Goal: Task Accomplishment & Management: Manage account settings

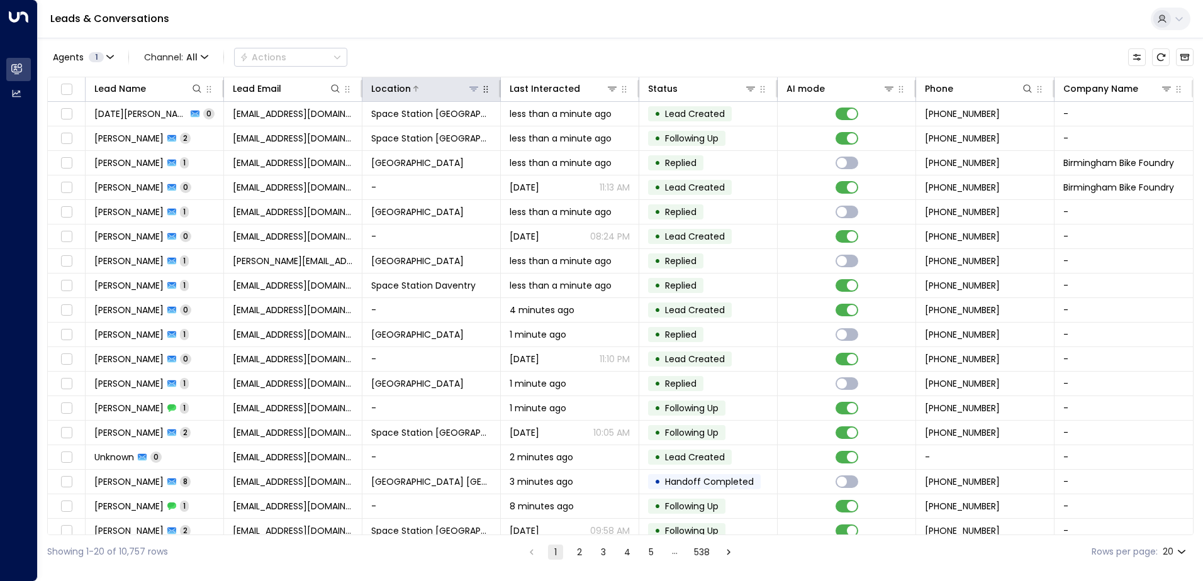
click at [476, 92] on icon at bounding box center [474, 89] width 10 height 10
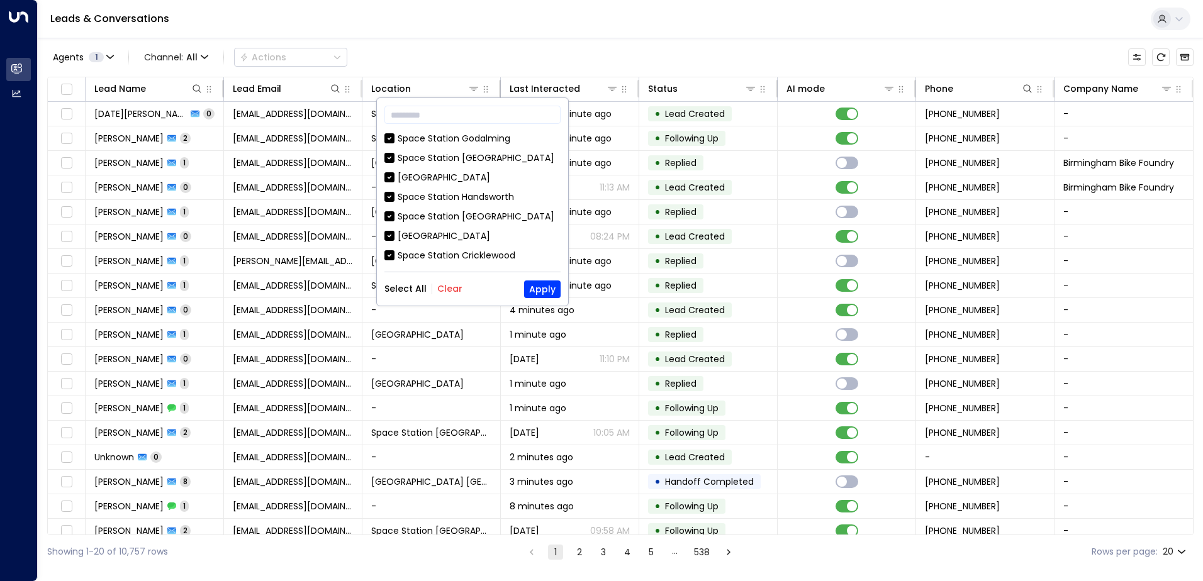
click at [454, 287] on button "Clear" at bounding box center [449, 289] width 25 height 10
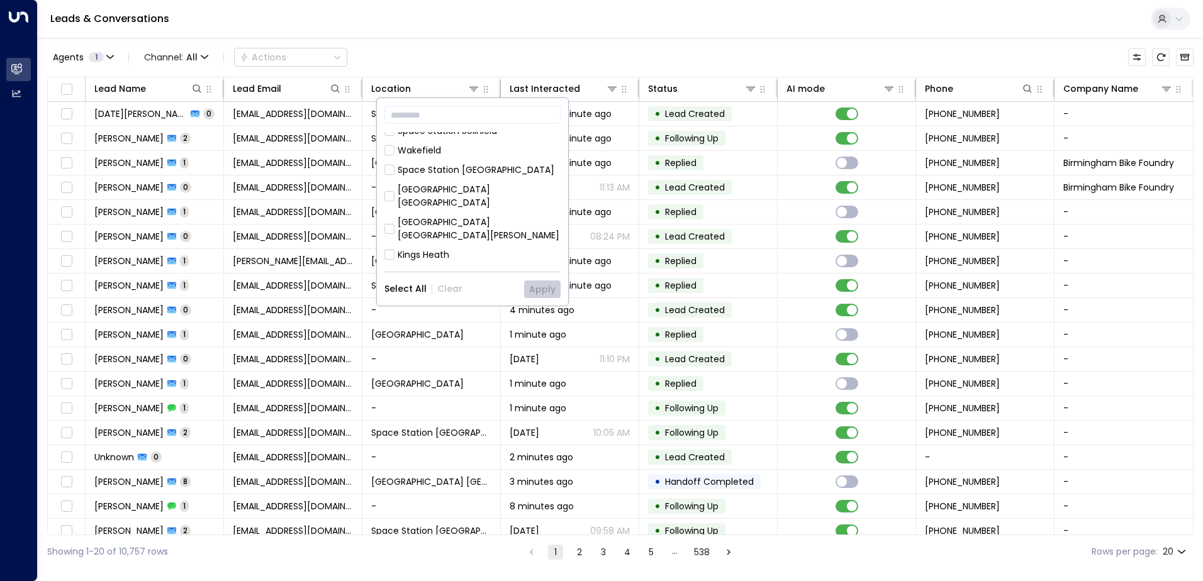
scroll to position [378, 0]
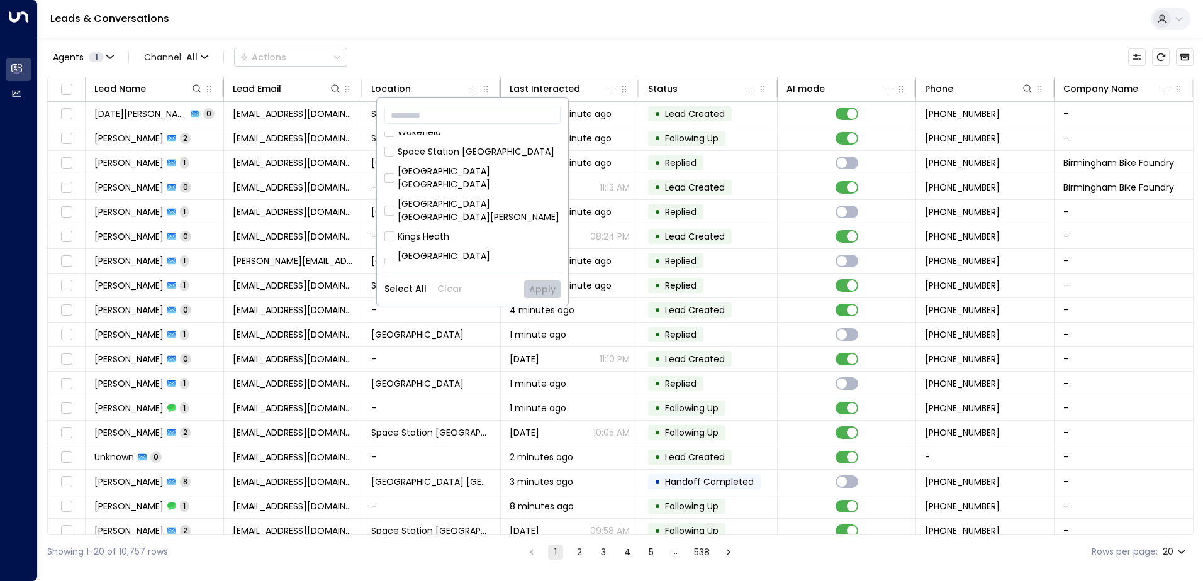
click at [461, 302] on div "Space Station [GEOGRAPHIC_DATA]" at bounding box center [476, 308] width 157 height 13
click at [549, 288] on button "Apply" at bounding box center [542, 290] width 36 height 18
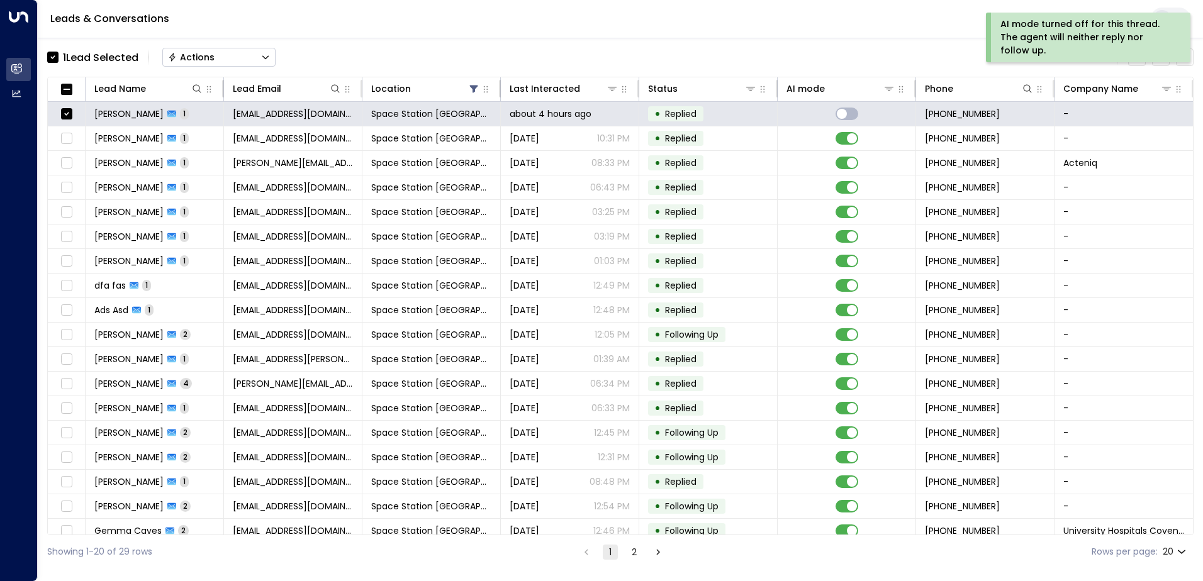
click at [294, 59] on div "1 Lead Selected Actions Clear all" at bounding box center [620, 57] width 1146 height 26
click at [330, 55] on div "1 Lead Selected Actions Clear all" at bounding box center [620, 57] width 1146 height 26
click at [362, 57] on div "1 Lead Selected Actions Clear all" at bounding box center [620, 57] width 1146 height 26
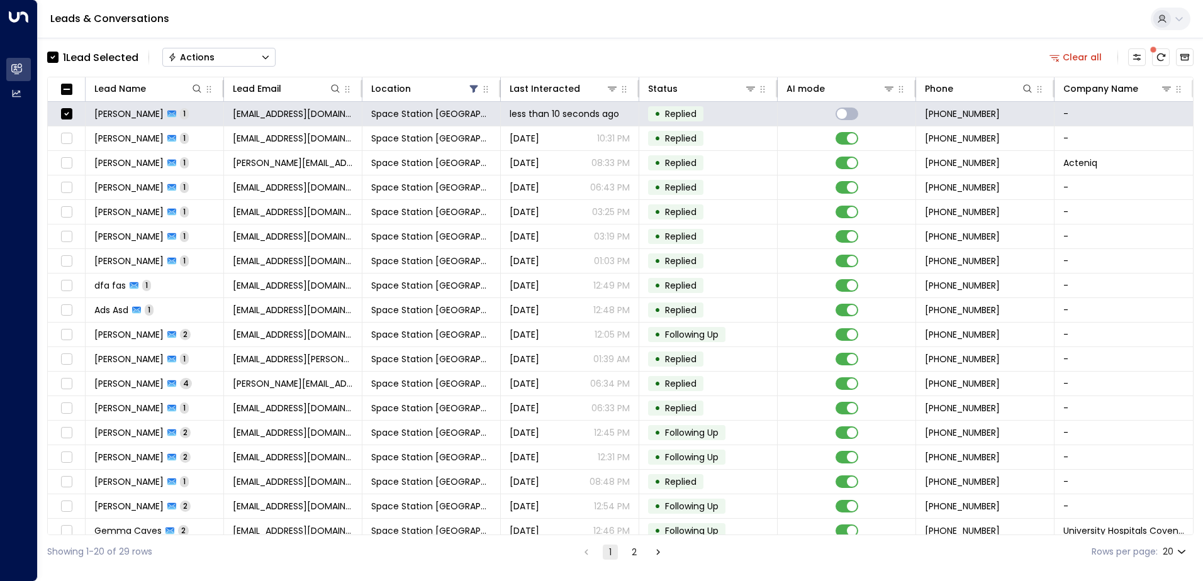
click at [484, 57] on div "1 Lead Selected Actions Clear all" at bounding box center [620, 57] width 1146 height 26
click at [339, 57] on div "1 Lead Selected Actions Clear all" at bounding box center [620, 57] width 1146 height 26
click at [267, 58] on icon "Button group with a nested menu" at bounding box center [265, 57] width 9 height 9
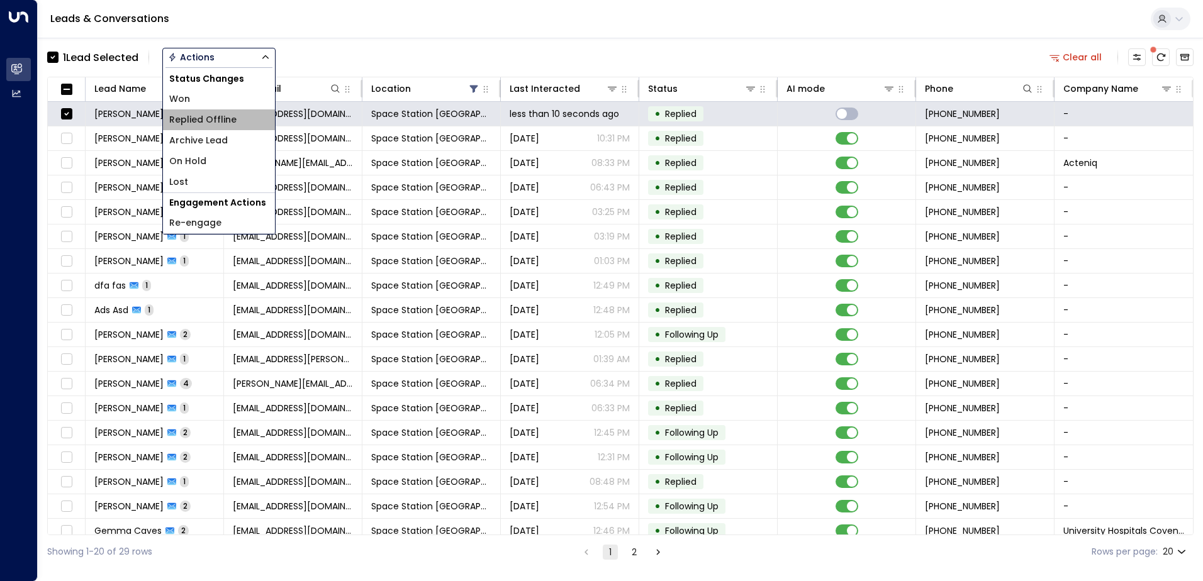
click at [221, 123] on span "Replied Offline" at bounding box center [202, 119] width 67 height 13
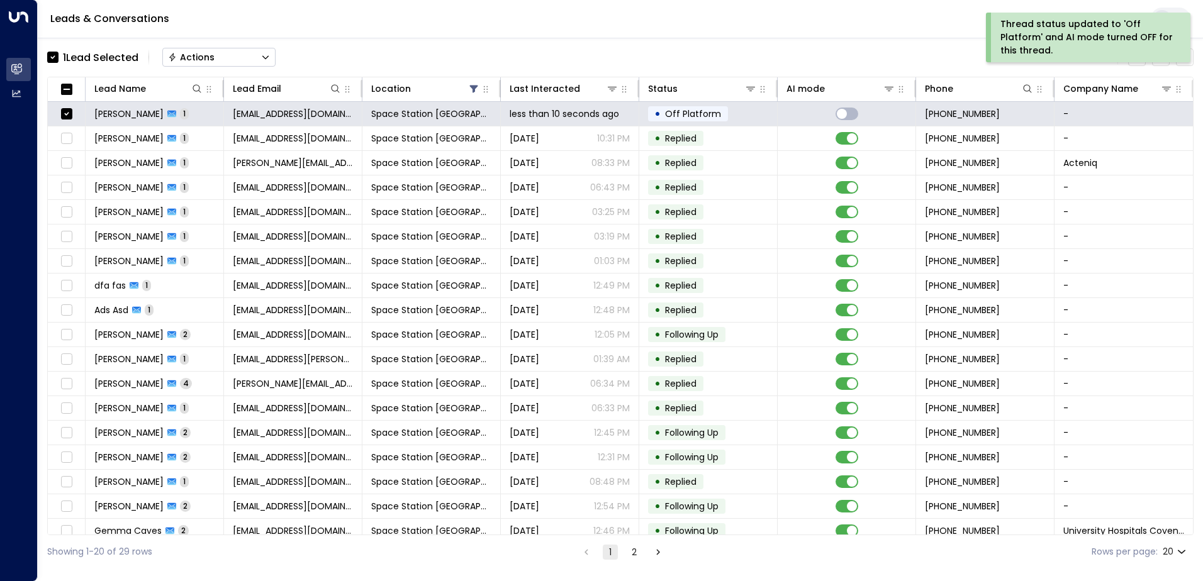
click at [279, 51] on div "1 Lead Selected Actions Clear all" at bounding box center [620, 57] width 1146 height 26
click at [273, 55] on button "Actions" at bounding box center [218, 57] width 113 height 19
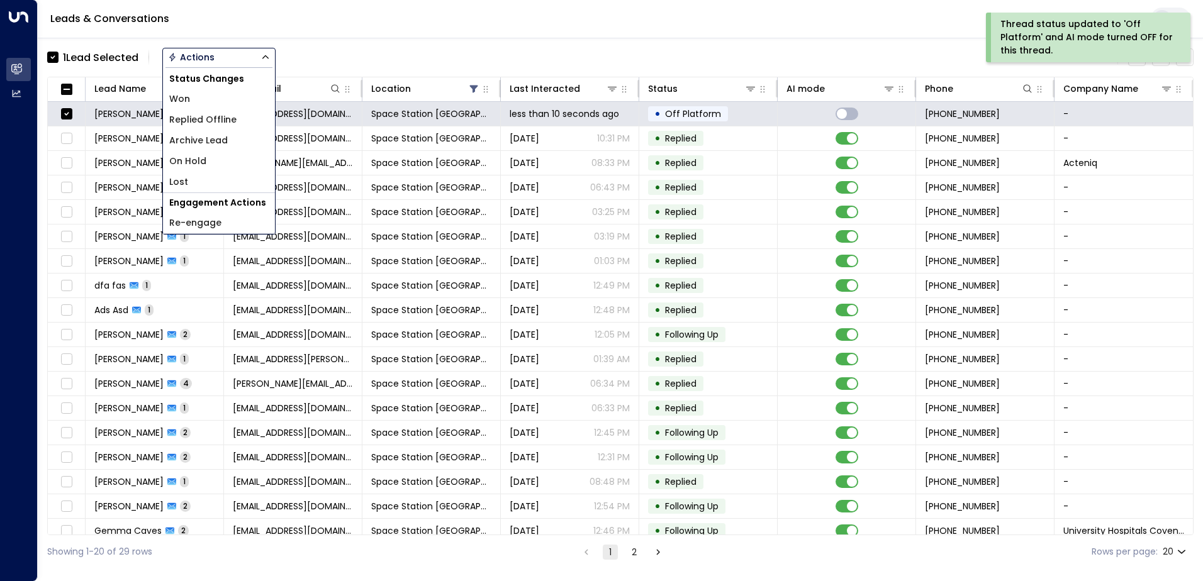
click at [215, 141] on span "Archive Lead" at bounding box center [198, 140] width 59 height 13
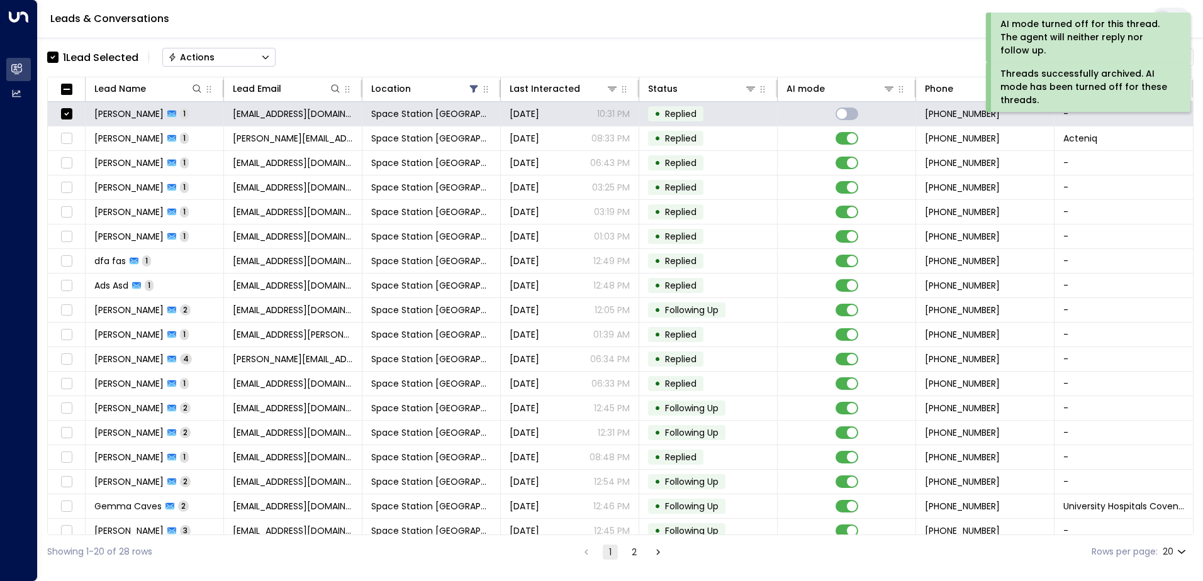
click at [247, 57] on button "Actions" at bounding box center [218, 57] width 113 height 19
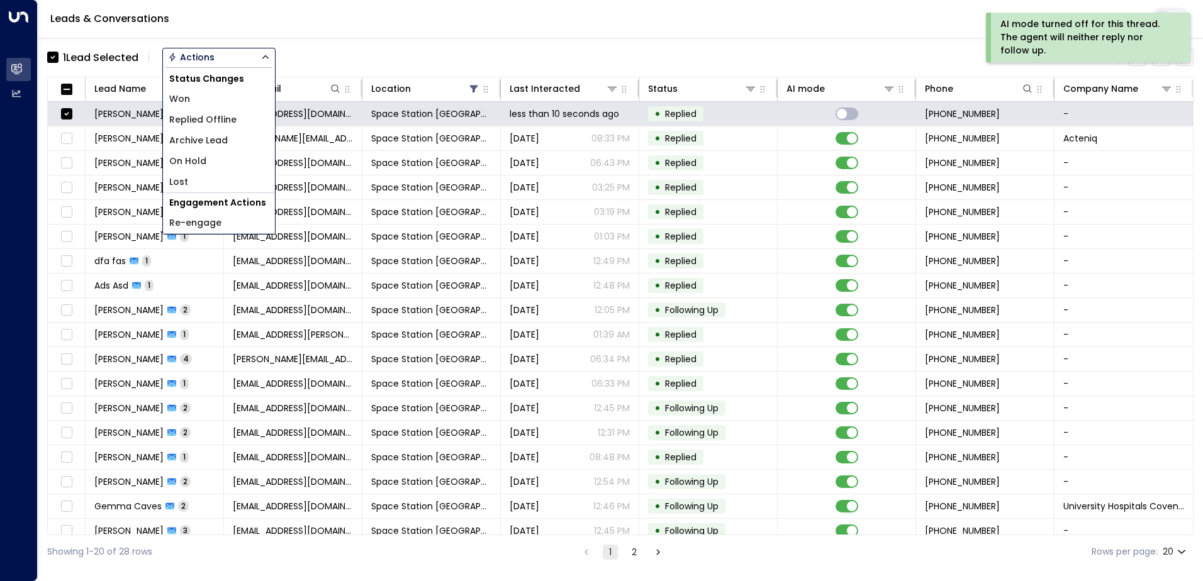
click at [241, 121] on li "Replied Offline" at bounding box center [219, 119] width 112 height 21
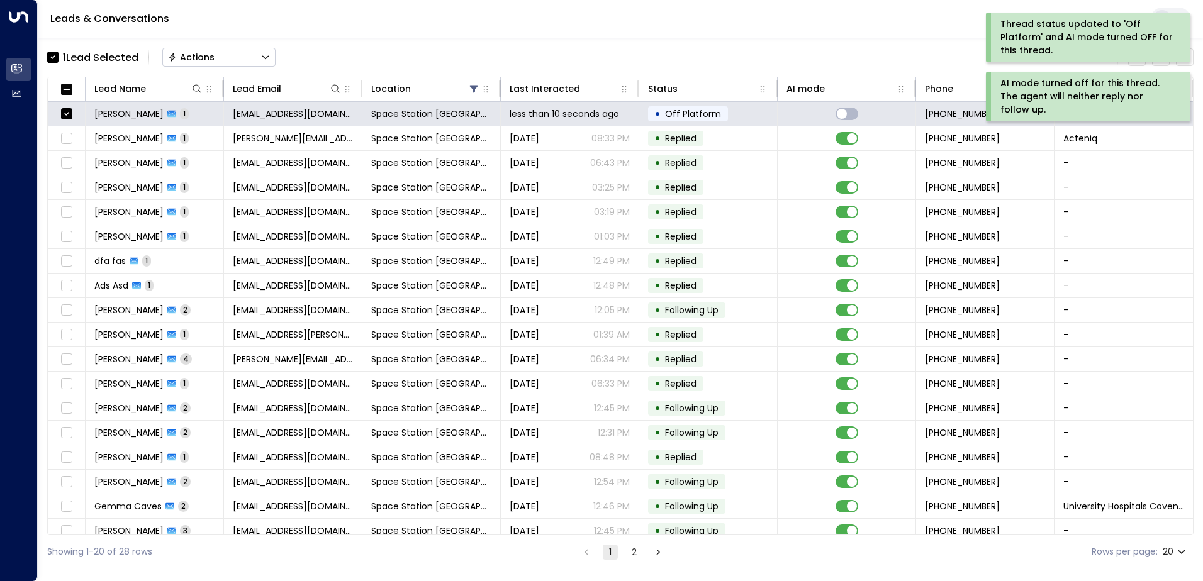
click at [215, 60] on div "Actions" at bounding box center [191, 57] width 47 height 11
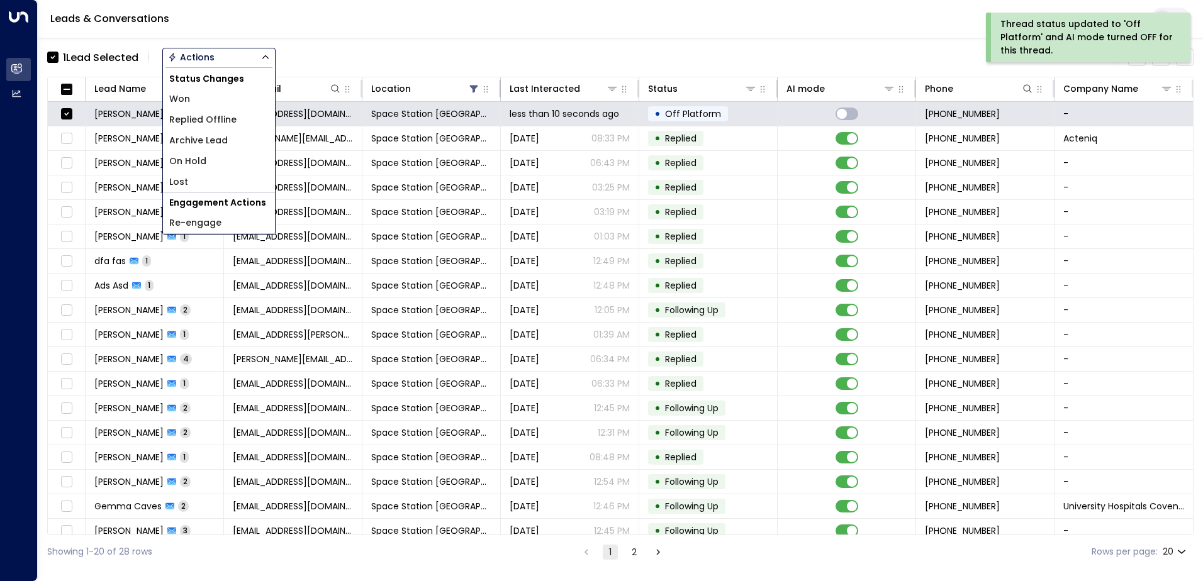
click at [208, 134] on span "Archive Lead" at bounding box center [198, 140] width 59 height 13
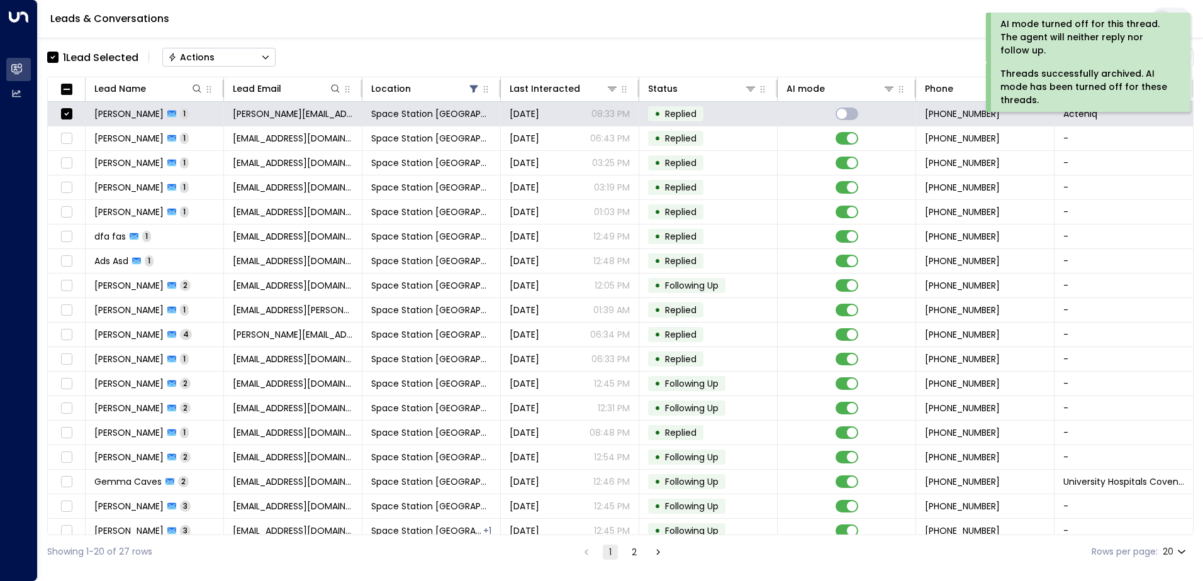
click at [198, 62] on div "Actions" at bounding box center [191, 57] width 47 height 11
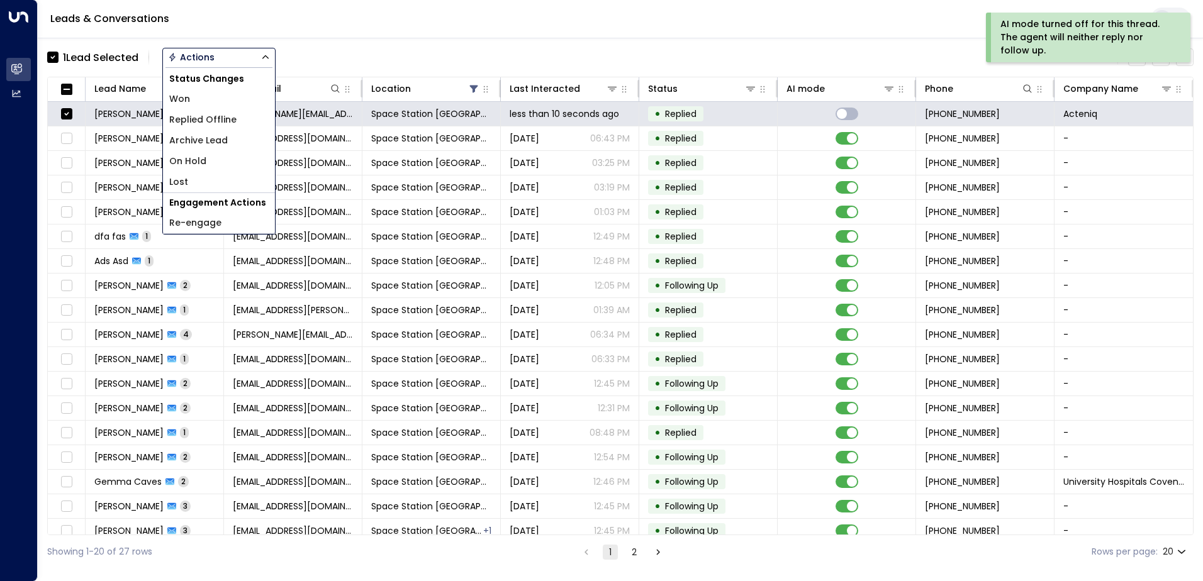
click at [213, 121] on span "Replied Offline" at bounding box center [202, 119] width 67 height 13
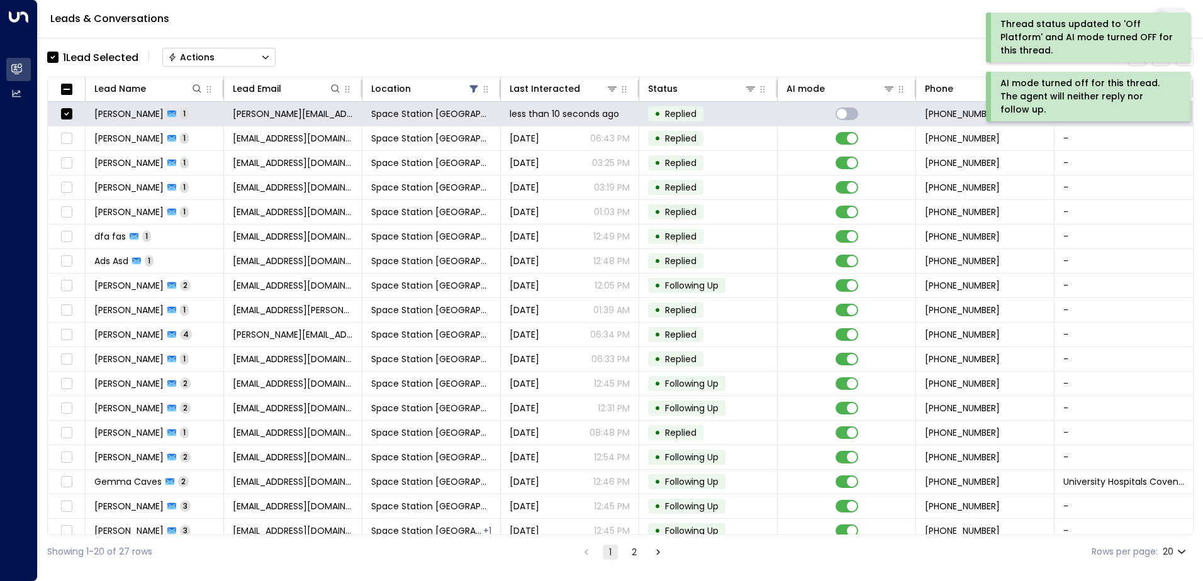
click at [214, 65] on button "Actions" at bounding box center [218, 57] width 113 height 19
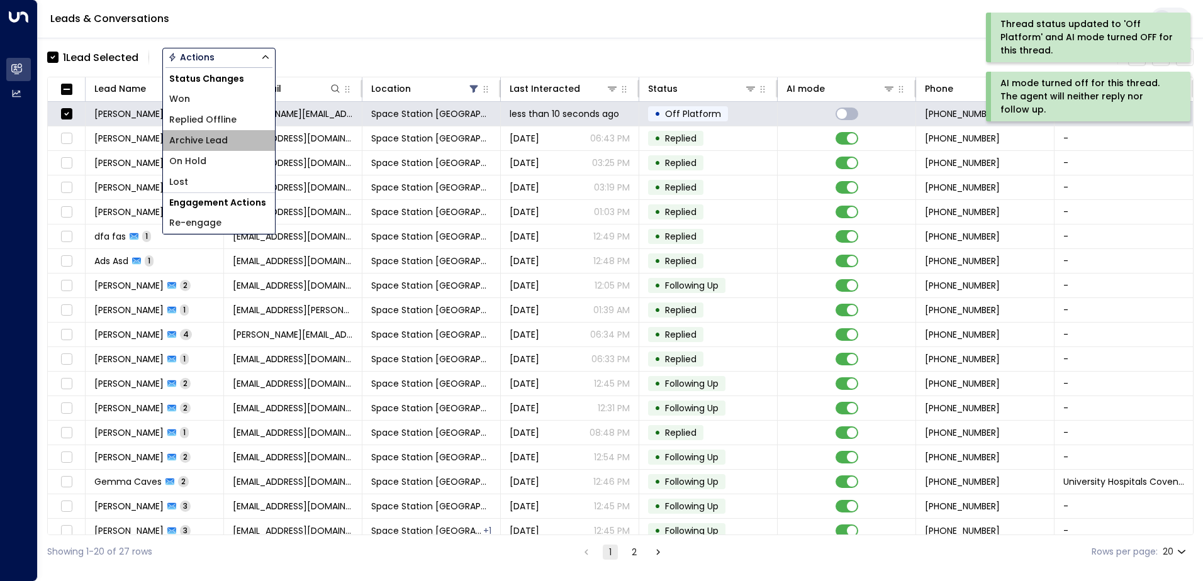
click at [201, 140] on span "Archive Lead" at bounding box center [198, 140] width 59 height 13
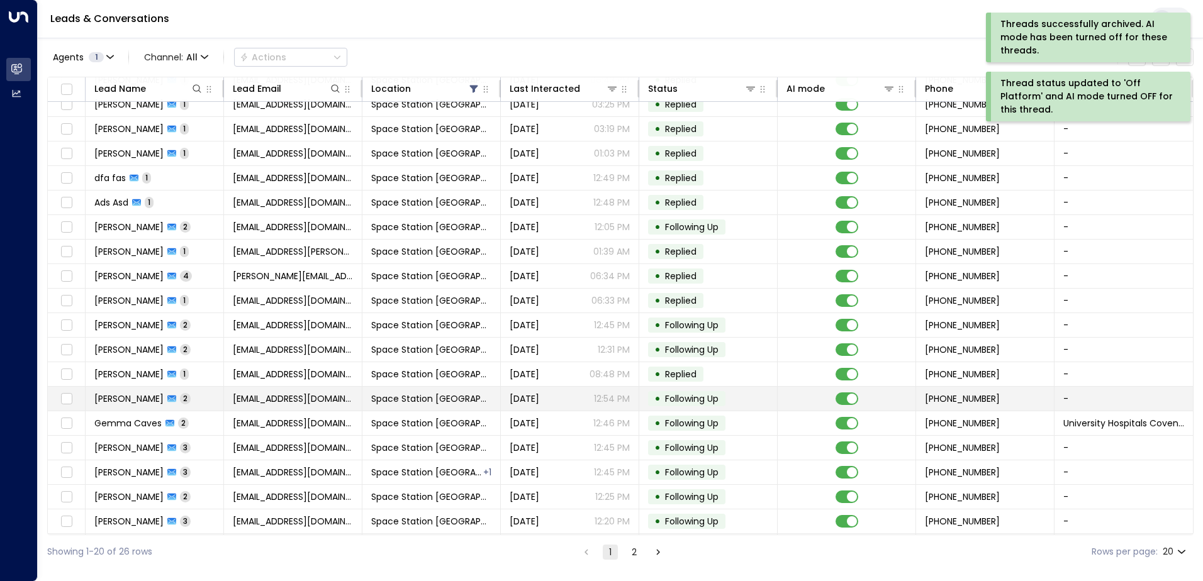
scroll to position [62, 0]
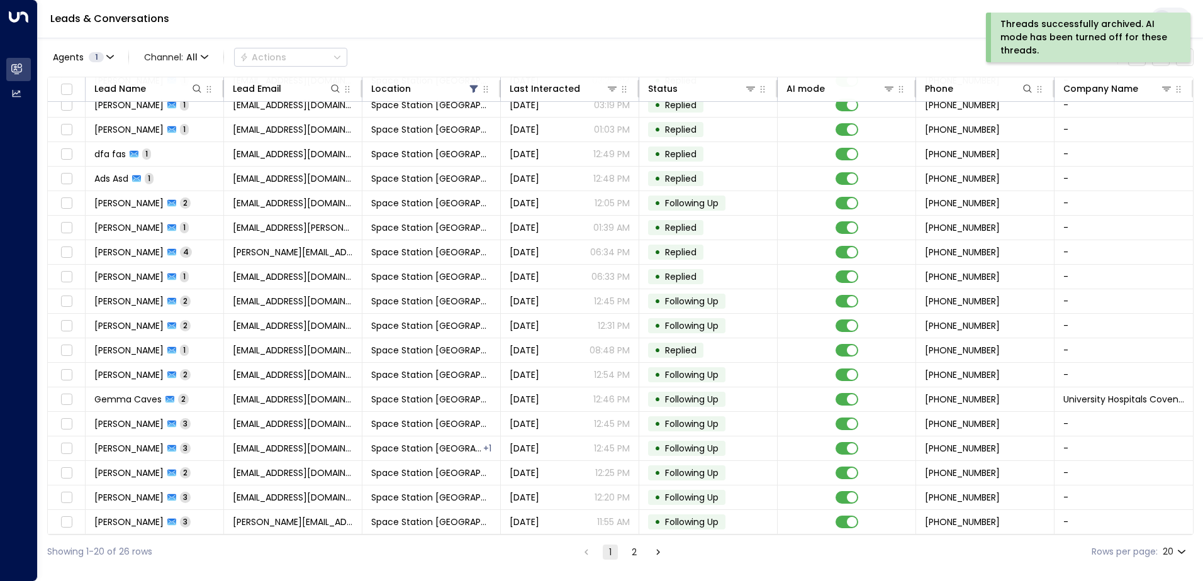
click at [640, 553] on button "2" at bounding box center [634, 552] width 15 height 15
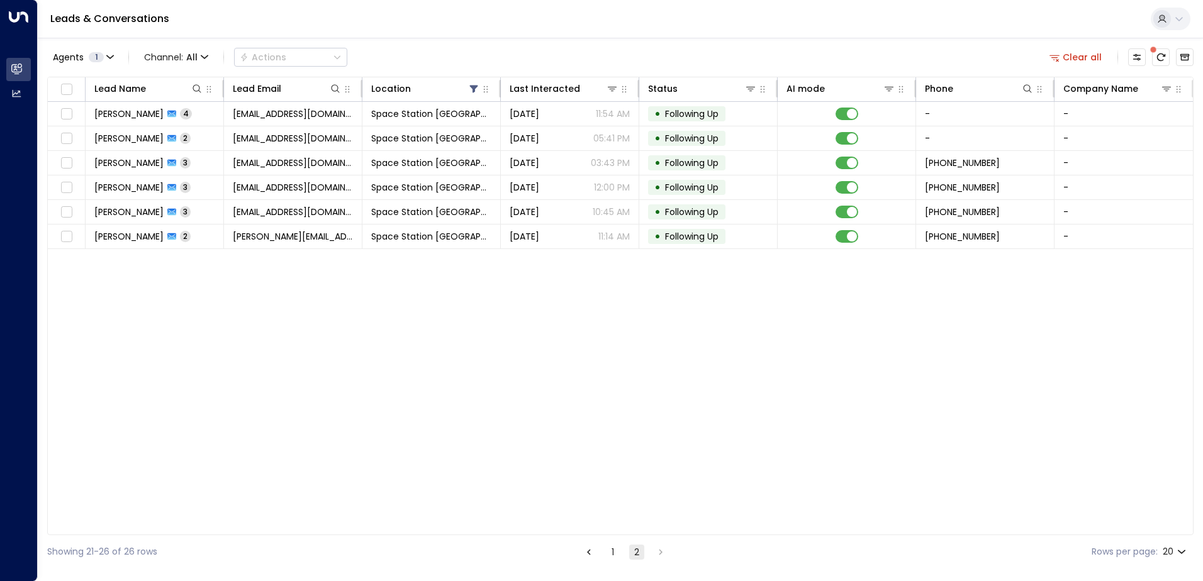
click at [610, 559] on button "1" at bounding box center [612, 552] width 15 height 15
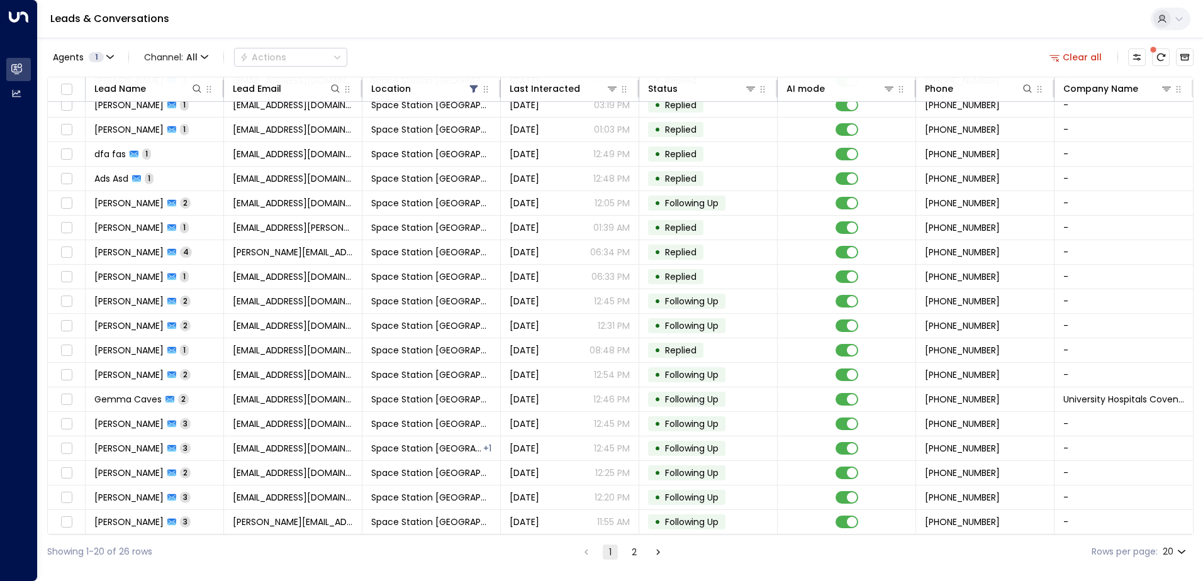
scroll to position [62, 0]
